Goal: Information Seeking & Learning: Learn about a topic

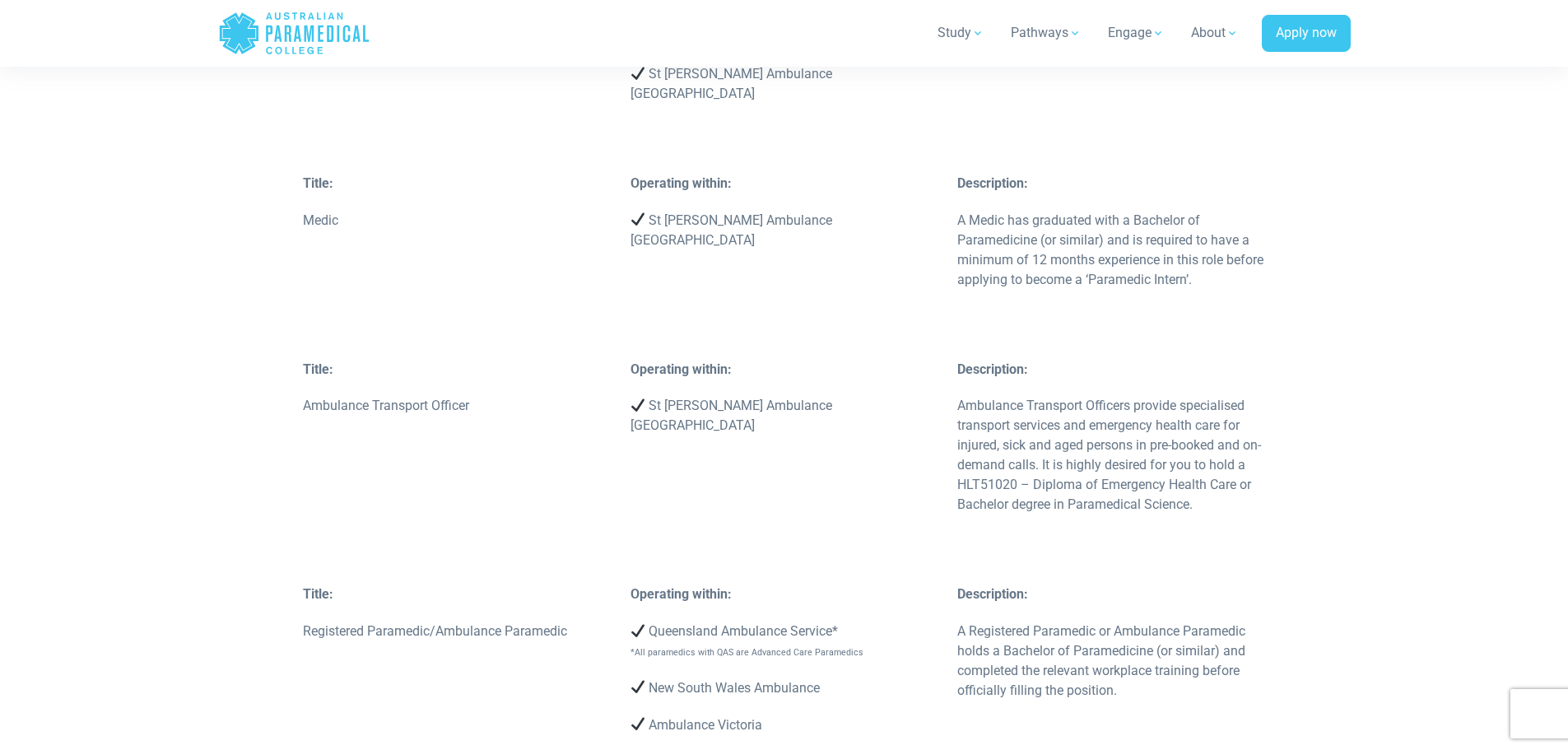
scroll to position [3045, 0]
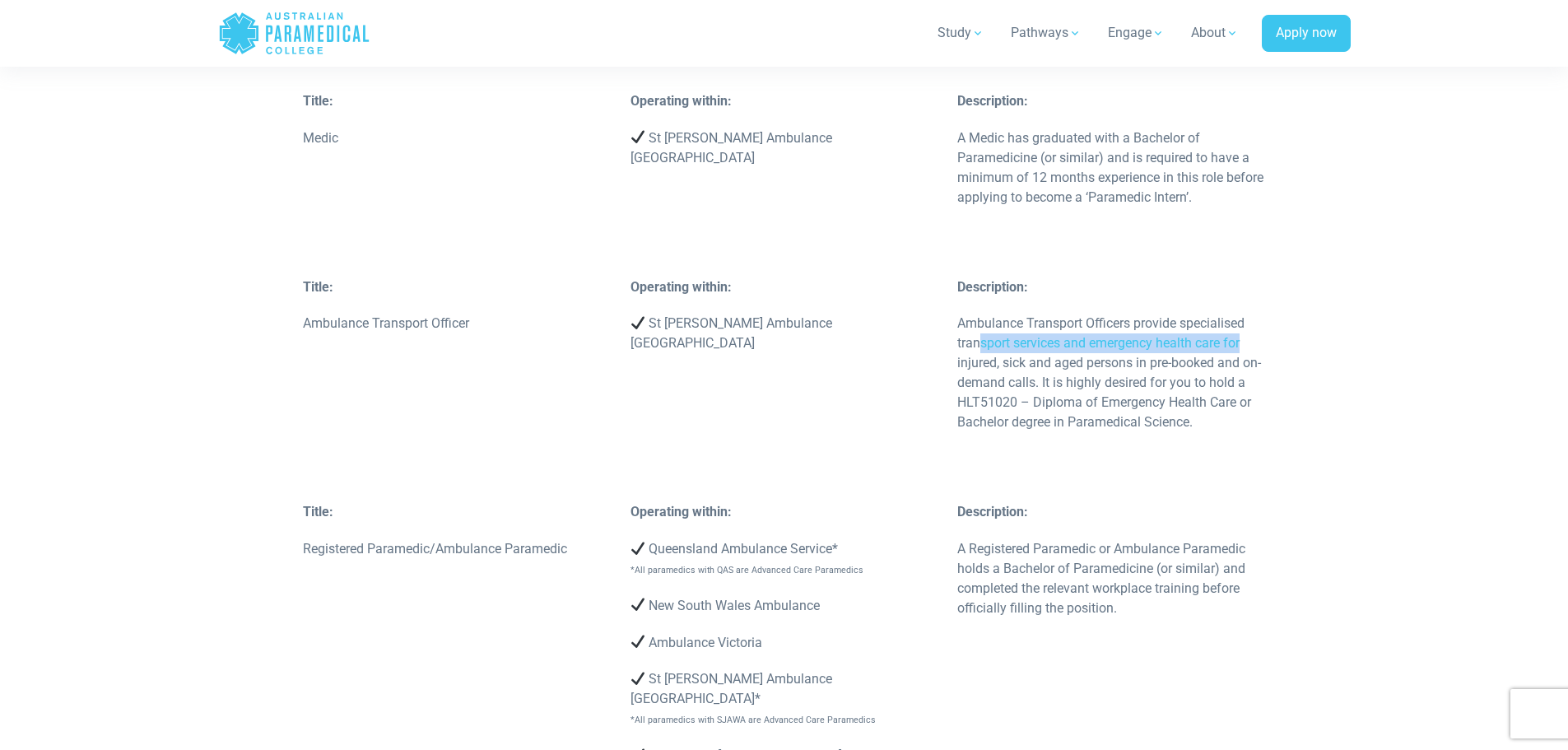
drag, startPoint x: 984, startPoint y: 303, endPoint x: 1291, endPoint y: 310, distance: 307.1
click at [1186, 336] on p "Ambulance Transport Officers provide specialised transport services and emergen…" at bounding box center [1111, 373] width 308 height 119
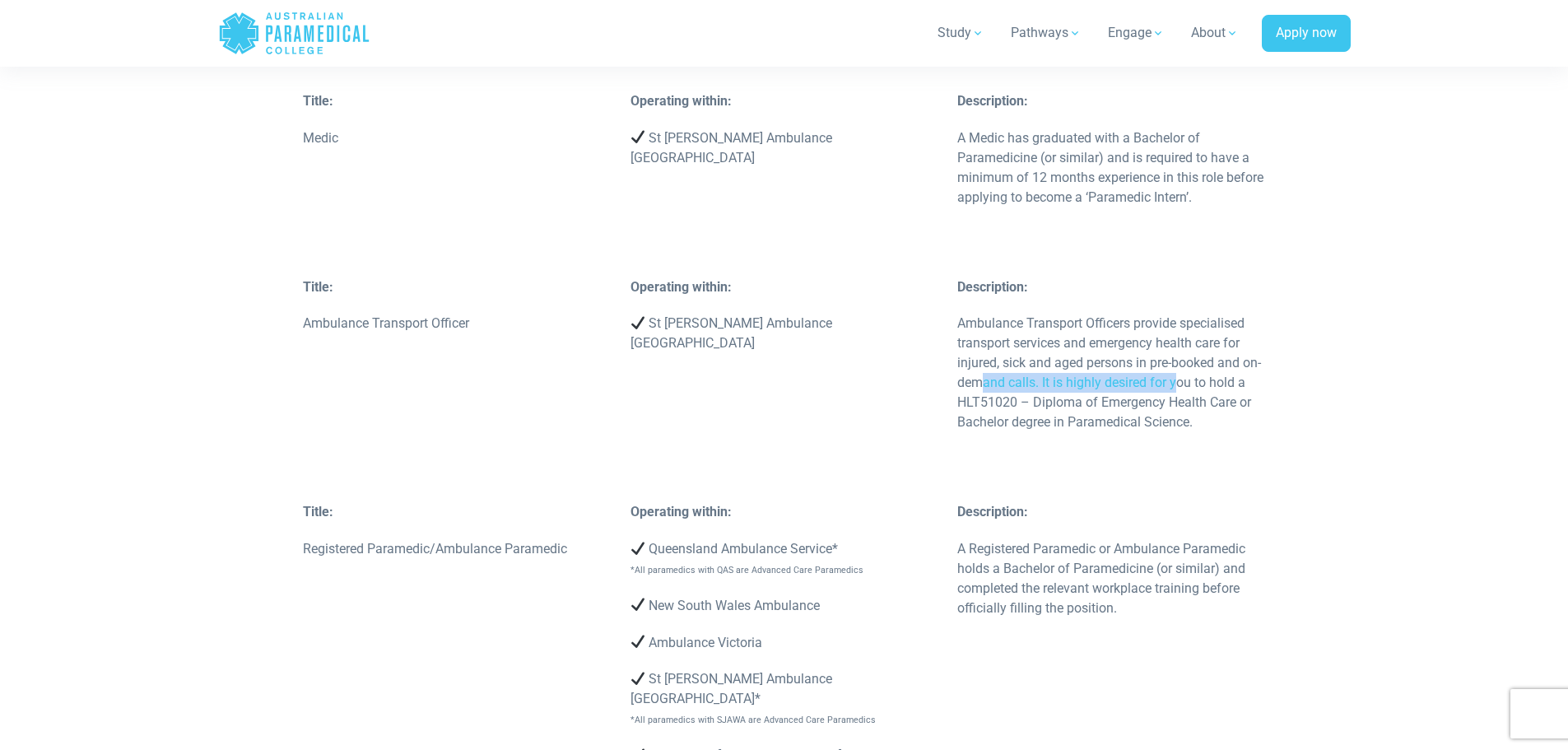
drag, startPoint x: 986, startPoint y: 347, endPoint x: 1176, endPoint y: 351, distance: 190.0
click at [1176, 351] on p "Ambulance Transport Officers provide specialised transport services and emergen…" at bounding box center [1111, 373] width 308 height 119
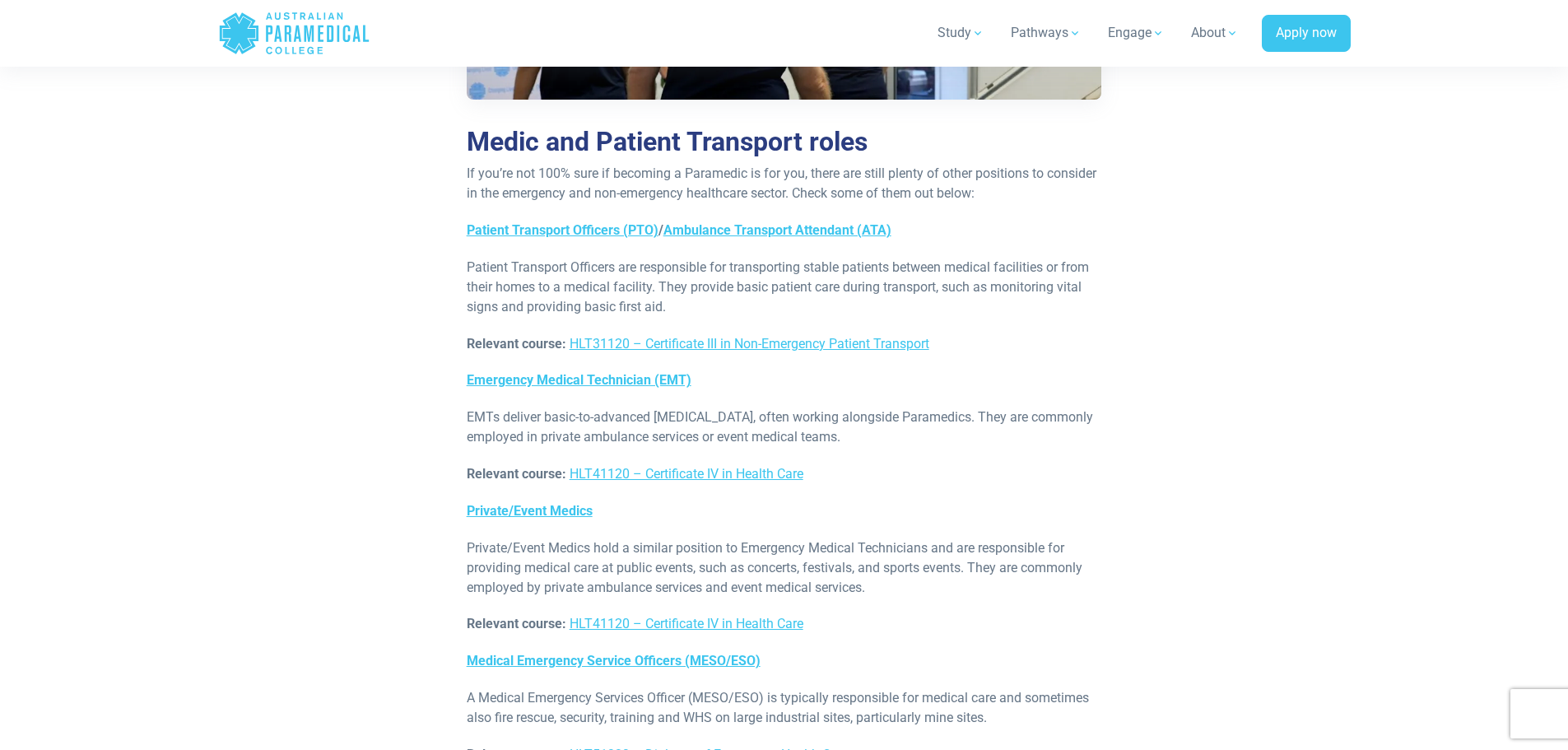
scroll to position [6579, 0]
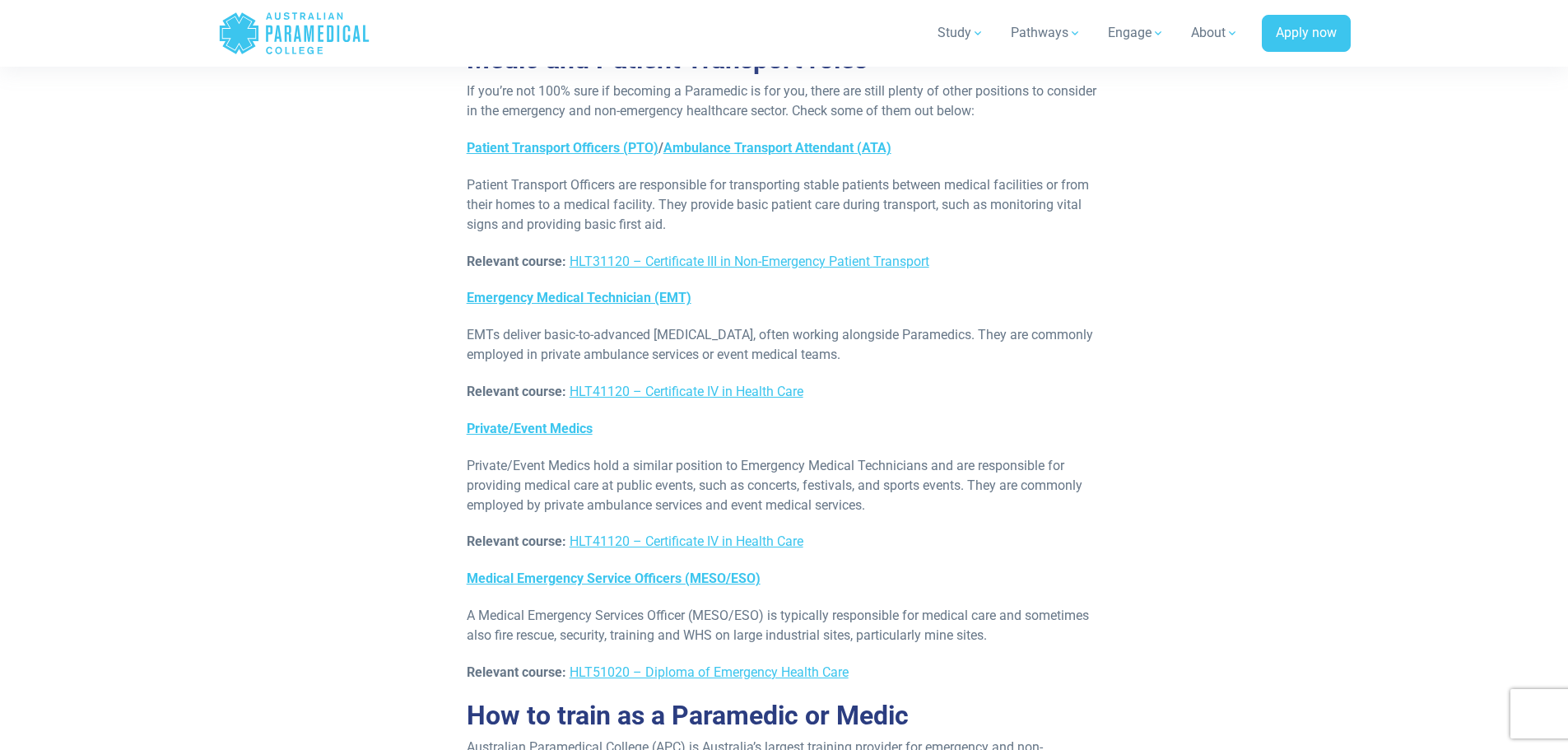
drag, startPoint x: 468, startPoint y: 415, endPoint x: 1067, endPoint y: 440, distance: 599.5
click at [1067, 606] on p "A Medical Emergency Services Officer (MESO/ESO) is typically responsible for me…" at bounding box center [784, 625] width 635 height 39
drag, startPoint x: 468, startPoint y: 434, endPoint x: 1021, endPoint y: 436, distance: 553.0
click at [1018, 606] on p "A Medical Emergency Services Officer (MESO/ESO) is typically responsible for me…" at bounding box center [784, 625] width 635 height 39
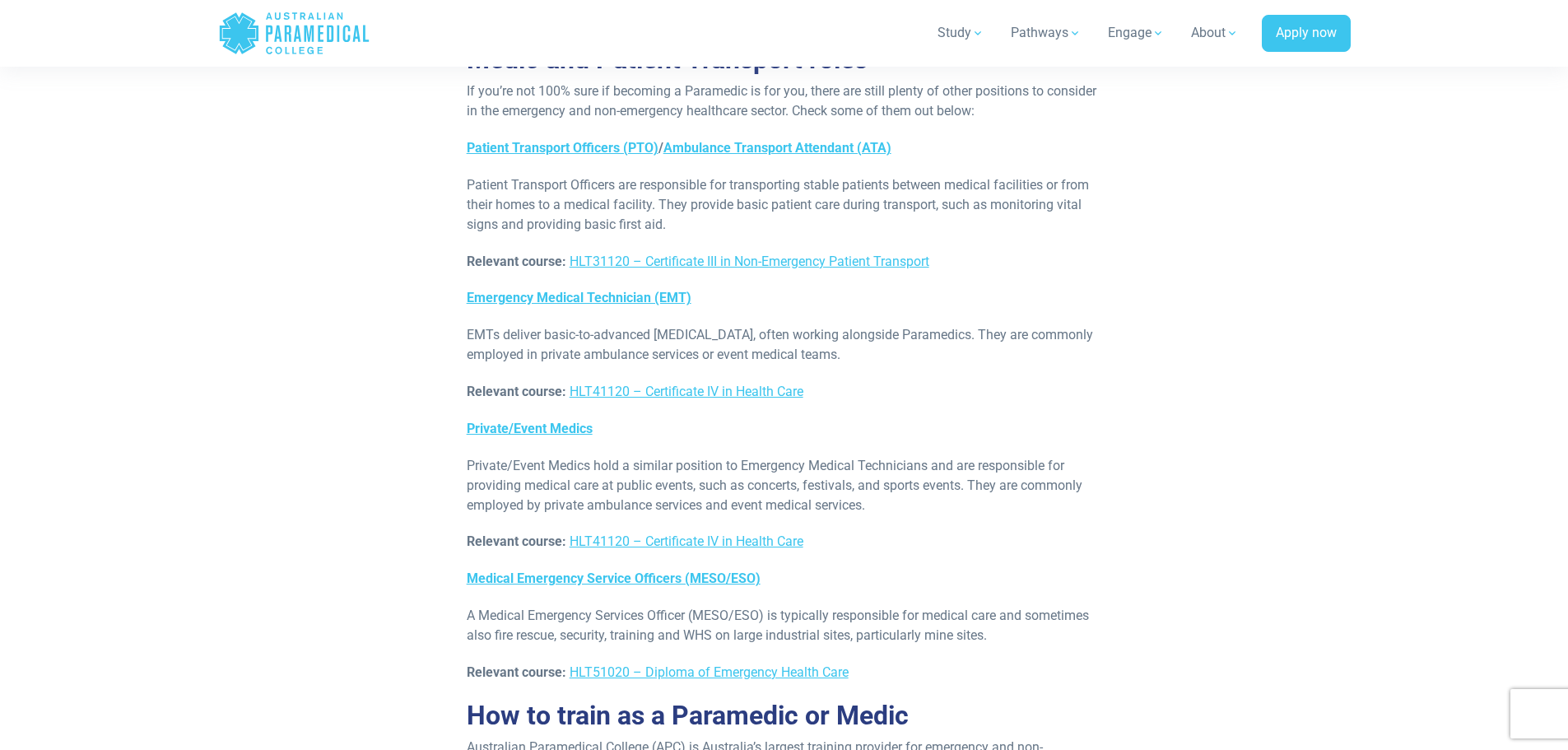
click at [1021, 606] on p "A Medical Emergency Services Officer (MESO/ESO) is typically responsible for me…" at bounding box center [784, 625] width 635 height 39
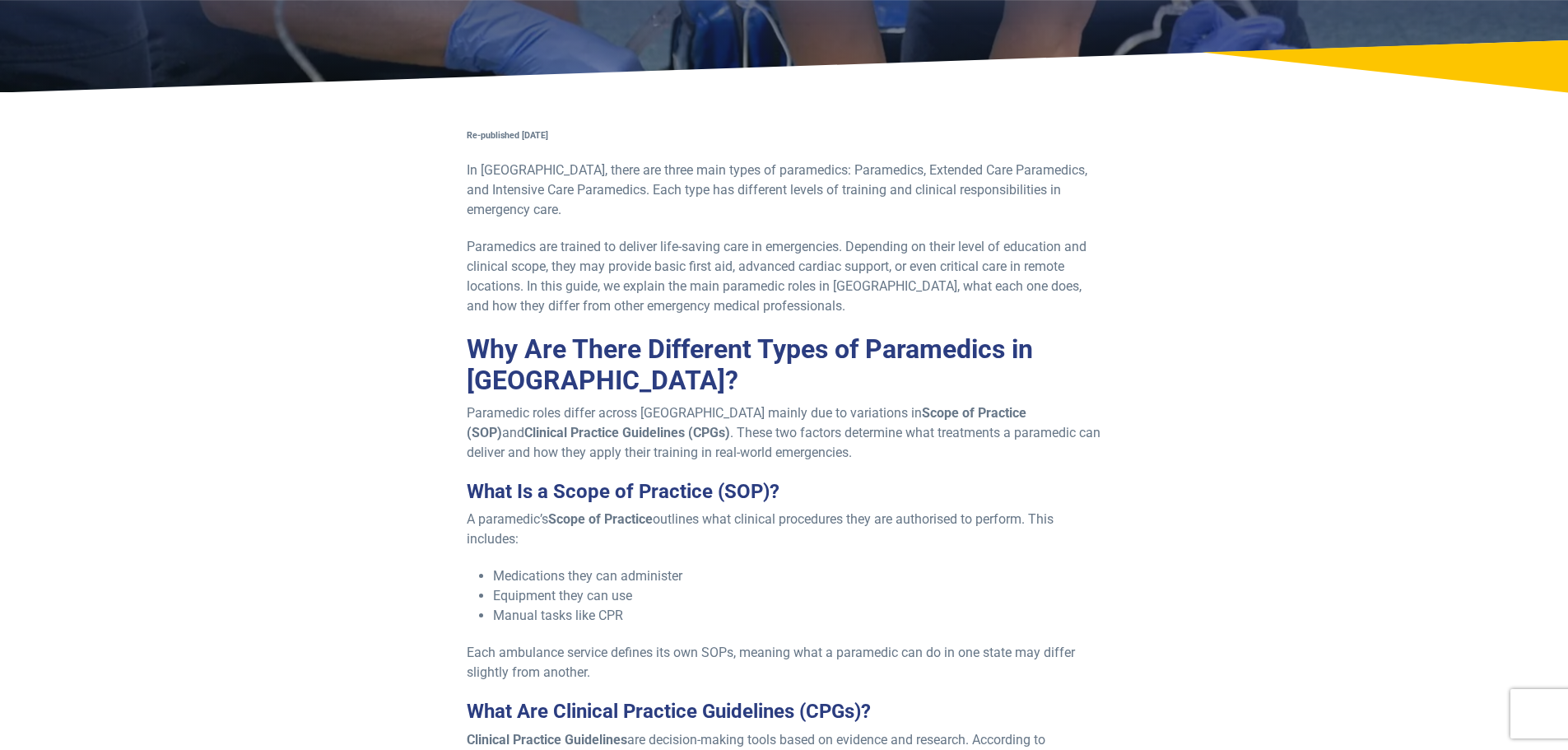
scroll to position [0, 0]
